Goal: Check status

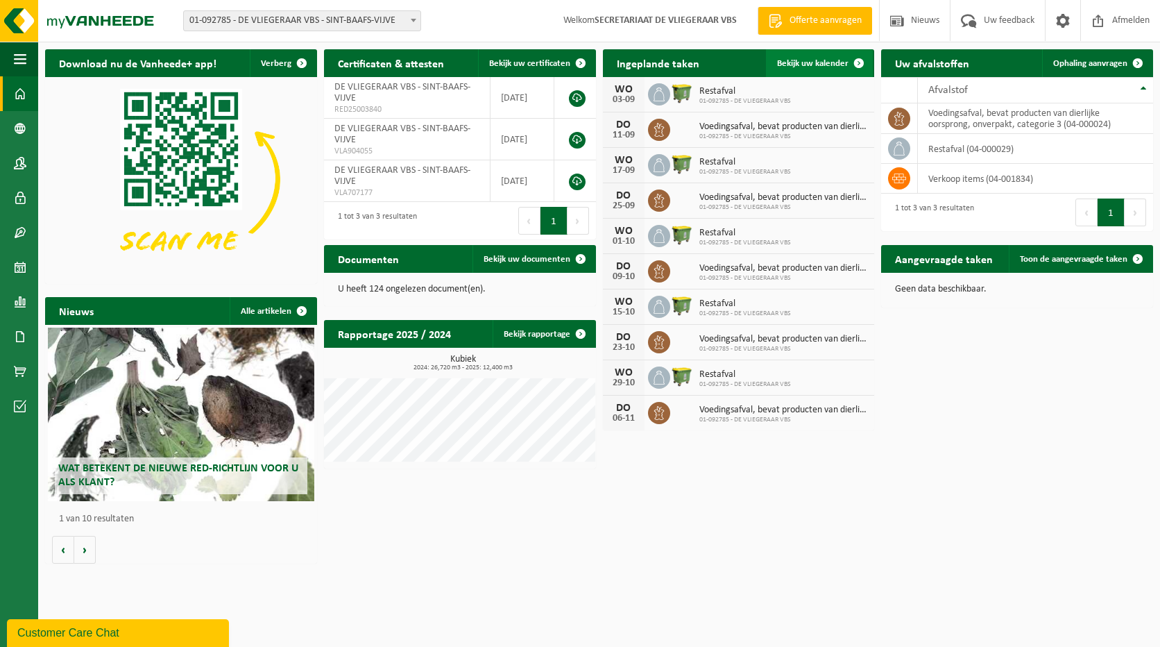
click at [838, 62] on span "Bekijk uw kalender" at bounding box center [812, 63] width 71 height 9
click at [1048, 263] on span "Toon de aangevraagde taken" at bounding box center [1074, 259] width 108 height 9
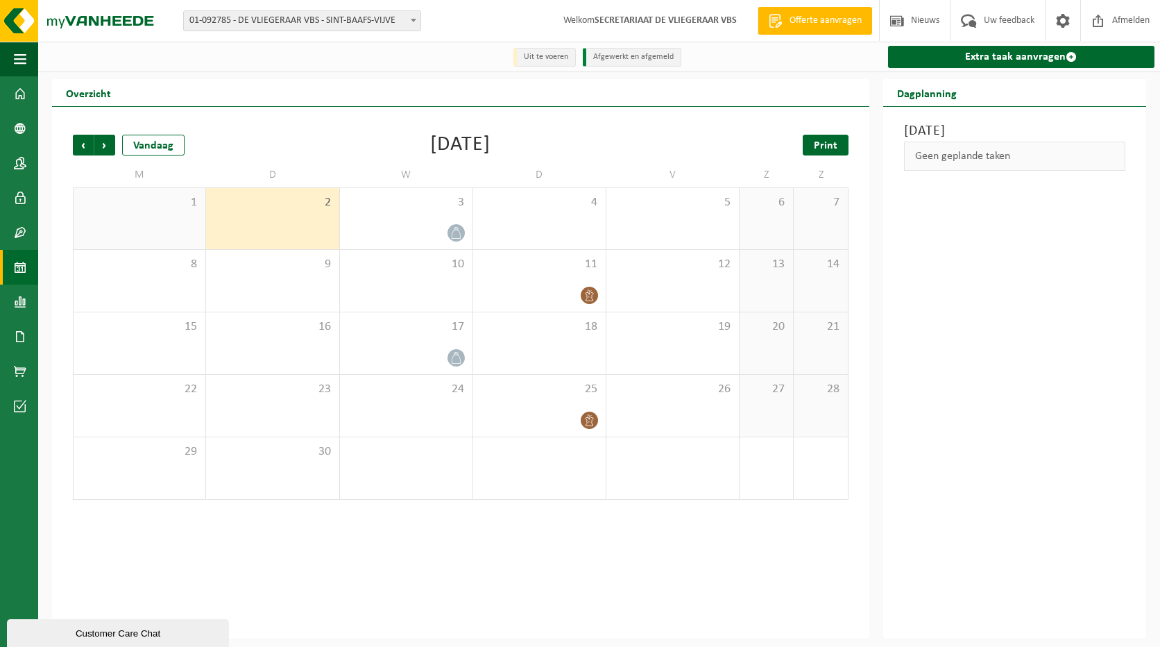
click at [835, 143] on span "Print" at bounding box center [826, 145] width 24 height 11
click at [105, 145] on span "Volgende" at bounding box center [104, 145] width 21 height 21
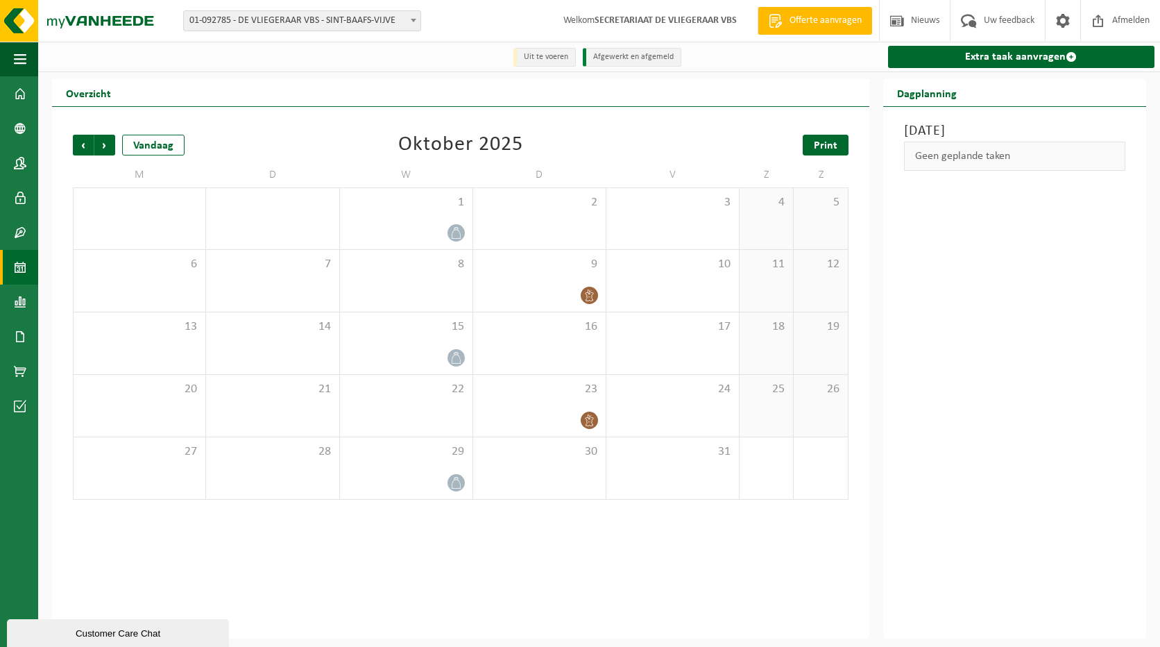
click at [826, 148] on span "Print" at bounding box center [826, 145] width 24 height 11
click at [107, 146] on span "Volgende" at bounding box center [104, 145] width 21 height 21
